Goal: Information Seeking & Learning: Learn about a topic

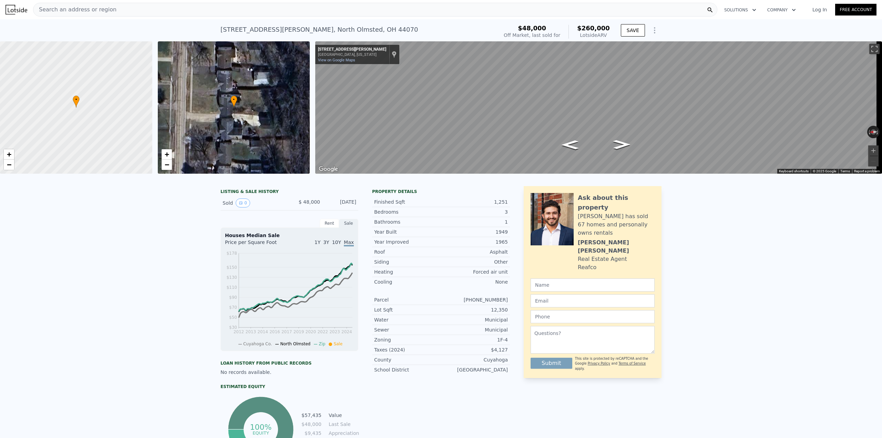
click at [250, 10] on div "Search an address or region" at bounding box center [375, 10] width 684 height 14
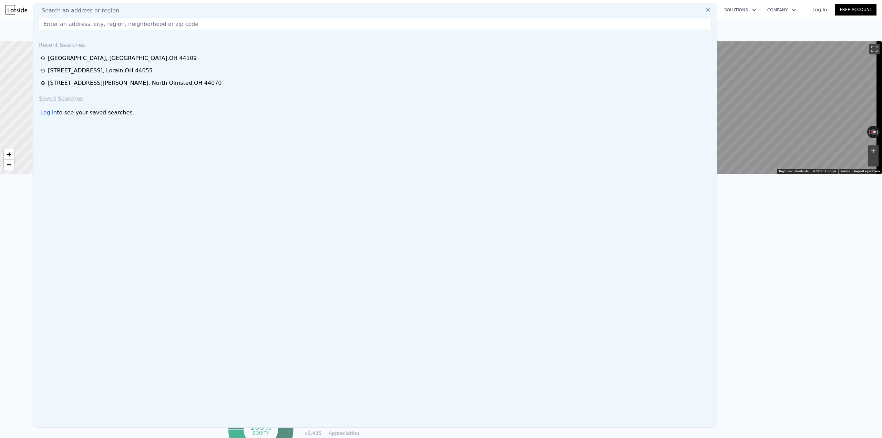
click at [249, 9] on div "Search an address or region" at bounding box center [375, 11] width 678 height 8
click at [238, 25] on input "text" at bounding box center [375, 24] width 672 height 12
paste input "[STREET_ADDRESS]"
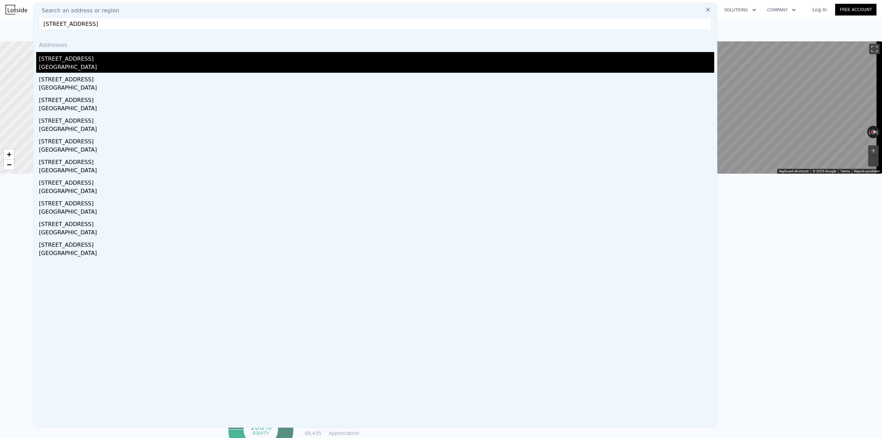
type input "[STREET_ADDRESS]"
click at [80, 62] on div "[STREET_ADDRESS]" at bounding box center [376, 57] width 675 height 11
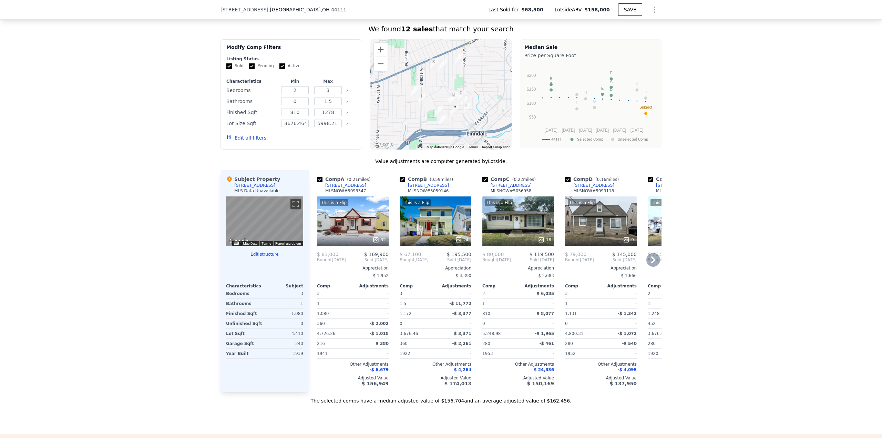
scroll to position [583, 0]
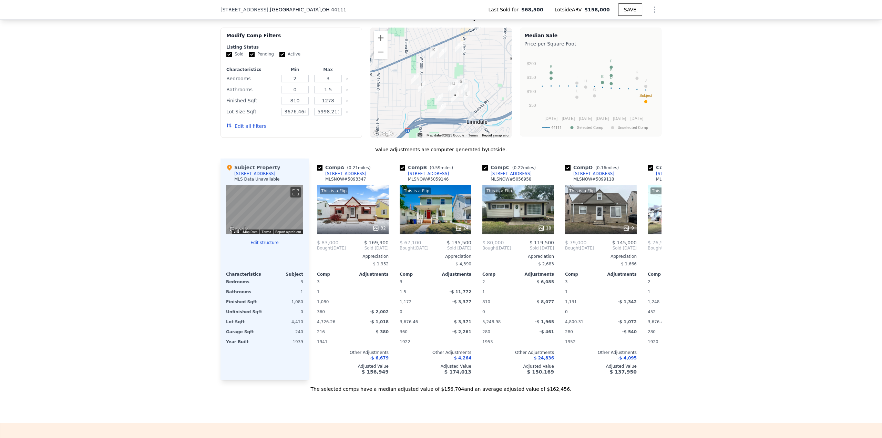
click at [294, 4] on div "[STREET_ADDRESS] Last Sold for $68,500 Lotside ARV $158,000 SAVE" at bounding box center [440, 9] width 441 height 19
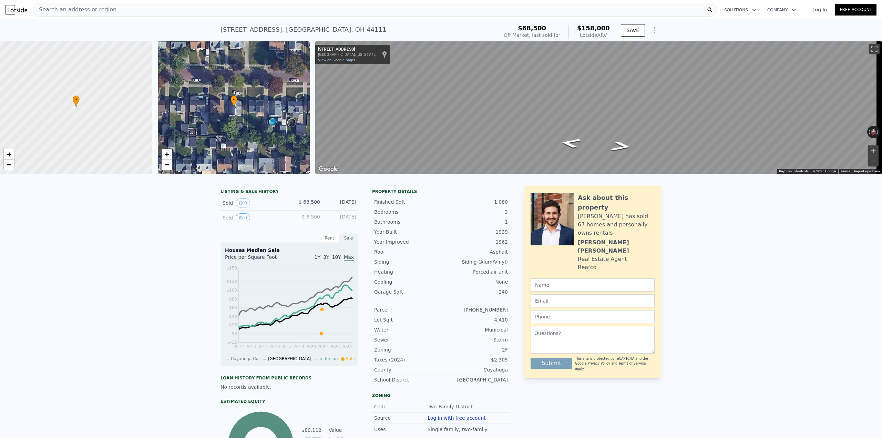
scroll to position [0, 0]
click at [130, 5] on div "Search an address or region" at bounding box center [375, 10] width 684 height 14
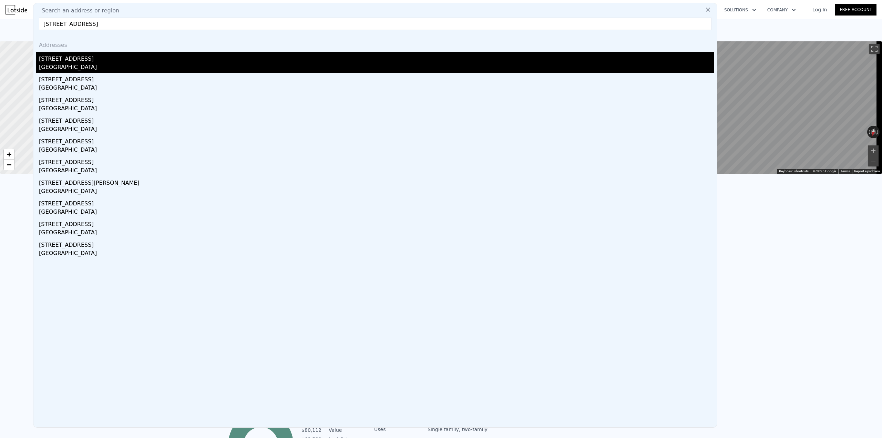
type input "[STREET_ADDRESS]"
click at [95, 58] on div "[STREET_ADDRESS]" at bounding box center [376, 57] width 675 height 11
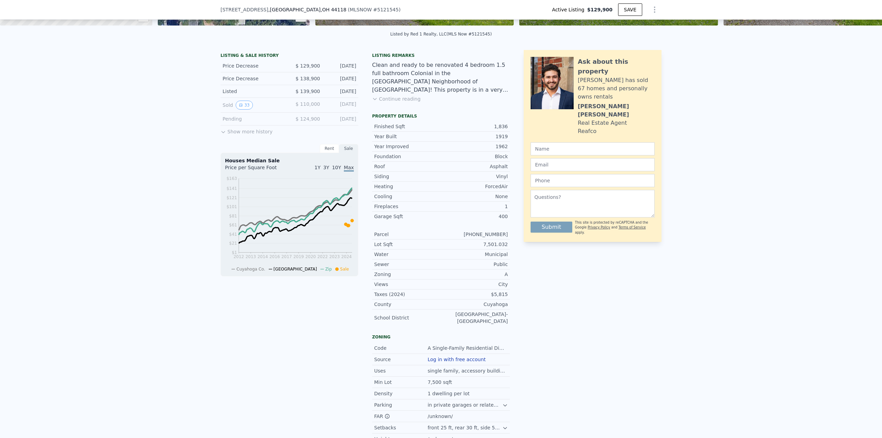
scroll to position [2, 0]
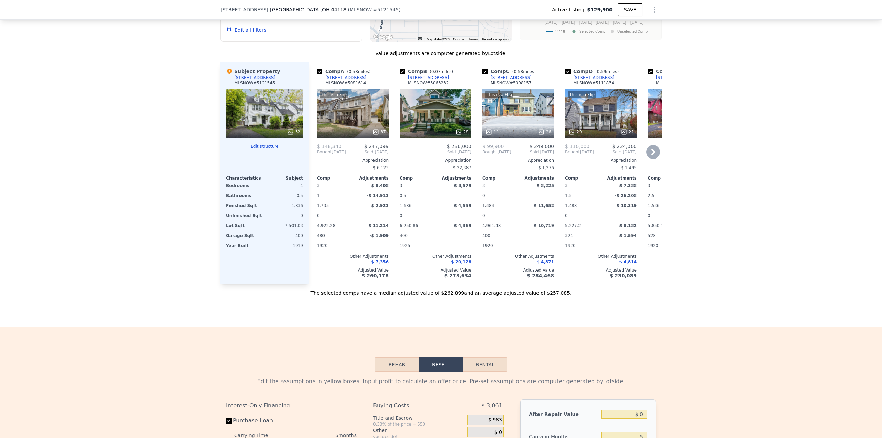
scroll to position [824, 0]
